Goal: Task Accomplishment & Management: Use online tool/utility

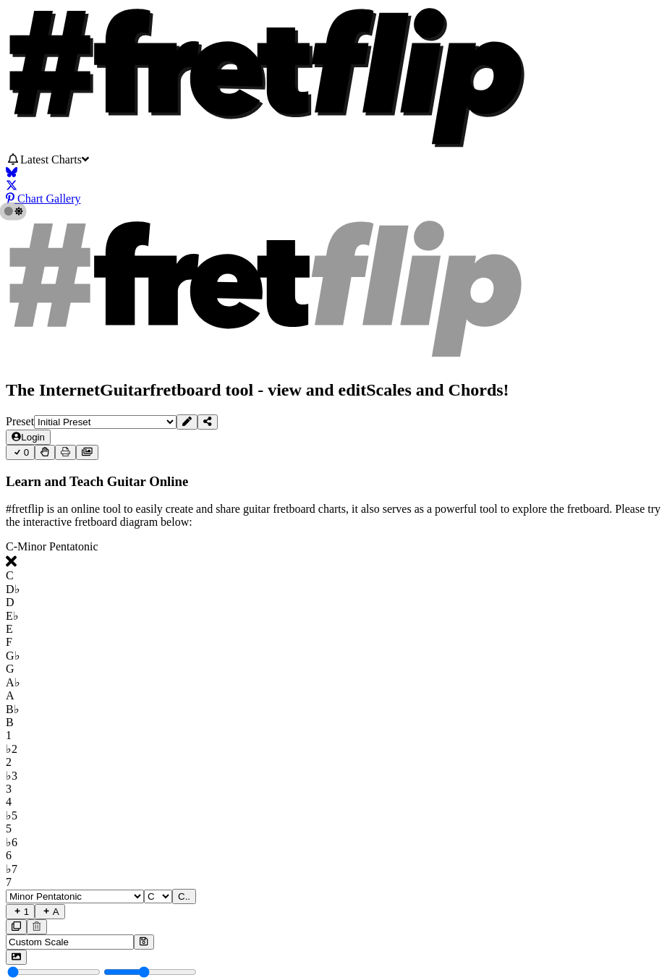
click at [51, 429] on button "Login" at bounding box center [28, 436] width 45 height 15
